Goal: Navigation & Orientation: Find specific page/section

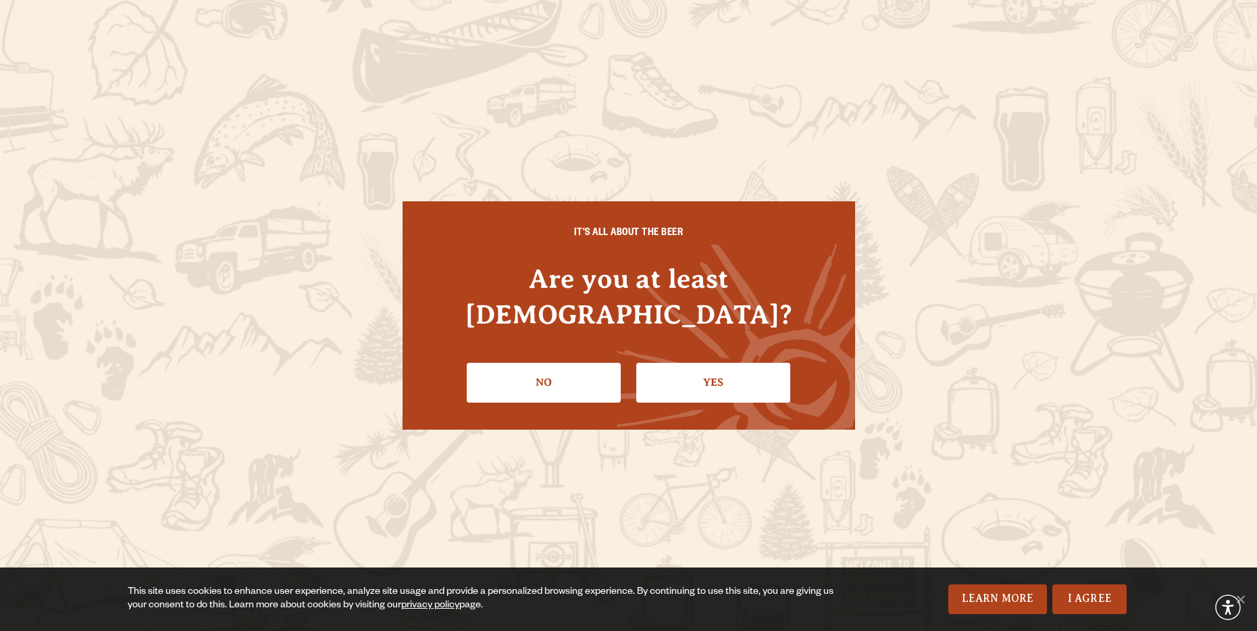
click at [717, 353] on li "Yes" at bounding box center [713, 377] width 154 height 49
click at [724, 384] on li "Yes" at bounding box center [713, 377] width 154 height 49
click at [710, 363] on link "Yes" at bounding box center [713, 382] width 154 height 39
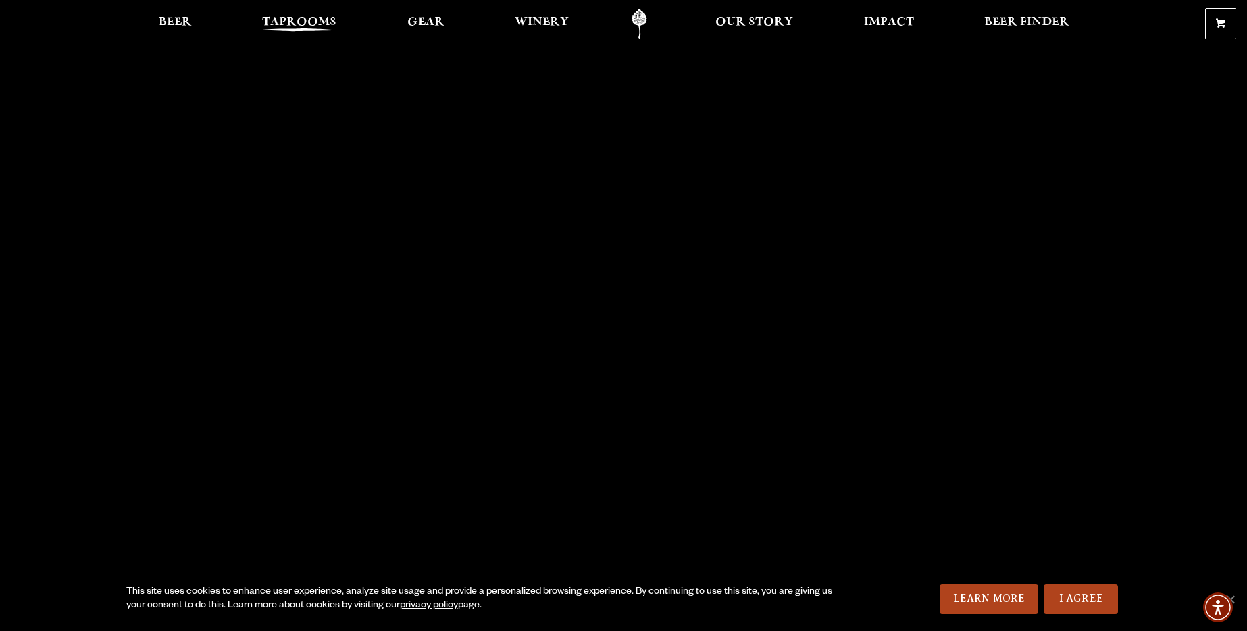
click at [286, 22] on span "Taprooms" at bounding box center [299, 22] width 74 height 11
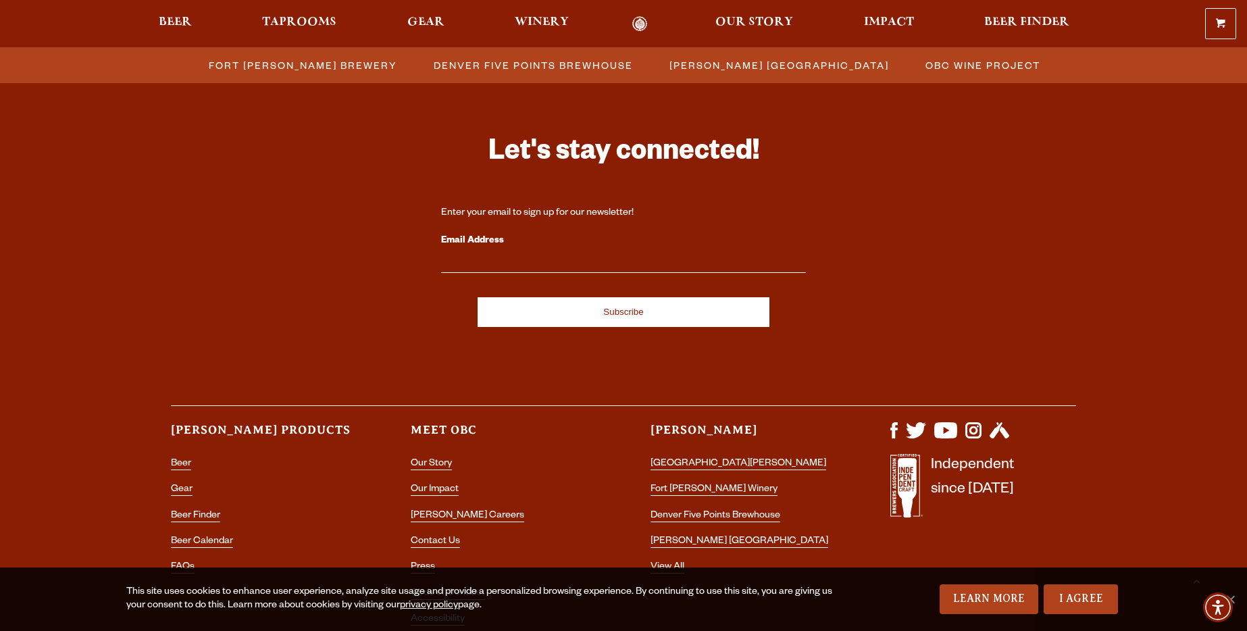
scroll to position [1377, 0]
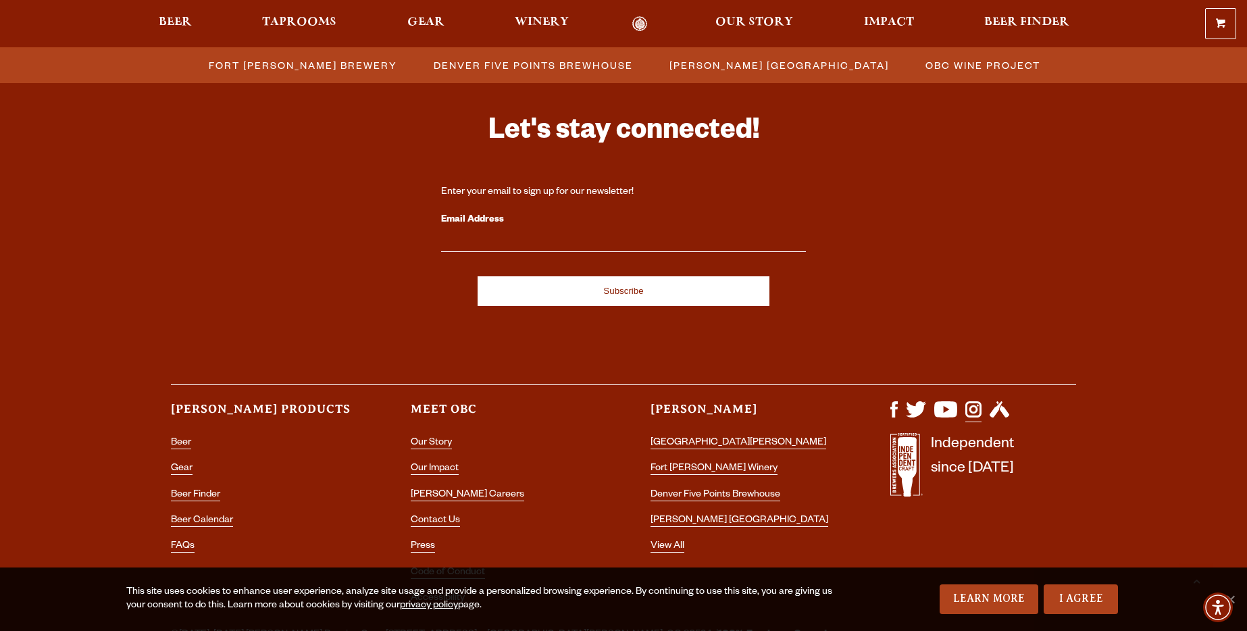
click at [969, 410] on img "Visit us on Instagram" at bounding box center [973, 409] width 16 height 16
